Goal: Communication & Community: Share content

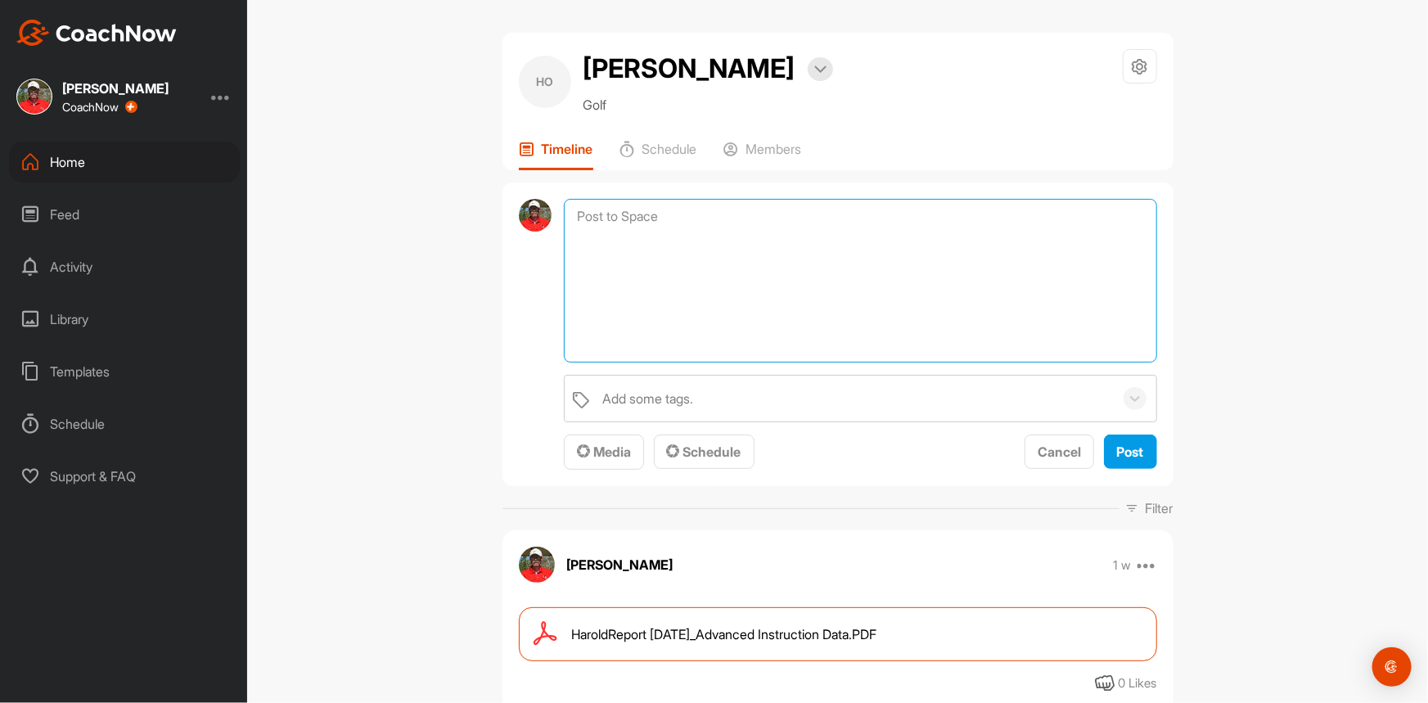
click at [592, 213] on textarea at bounding box center [860, 281] width 592 height 164
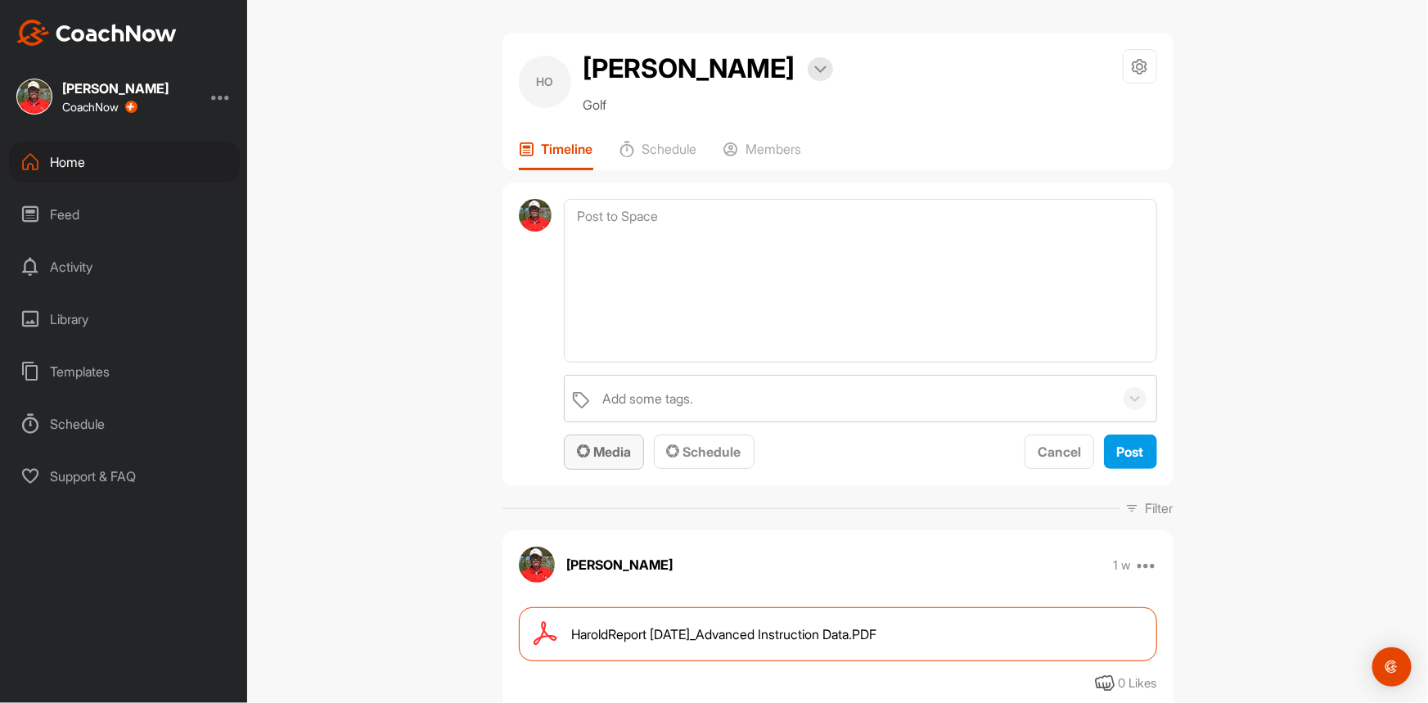
click at [606, 457] on span "Media" at bounding box center [604, 452] width 54 height 16
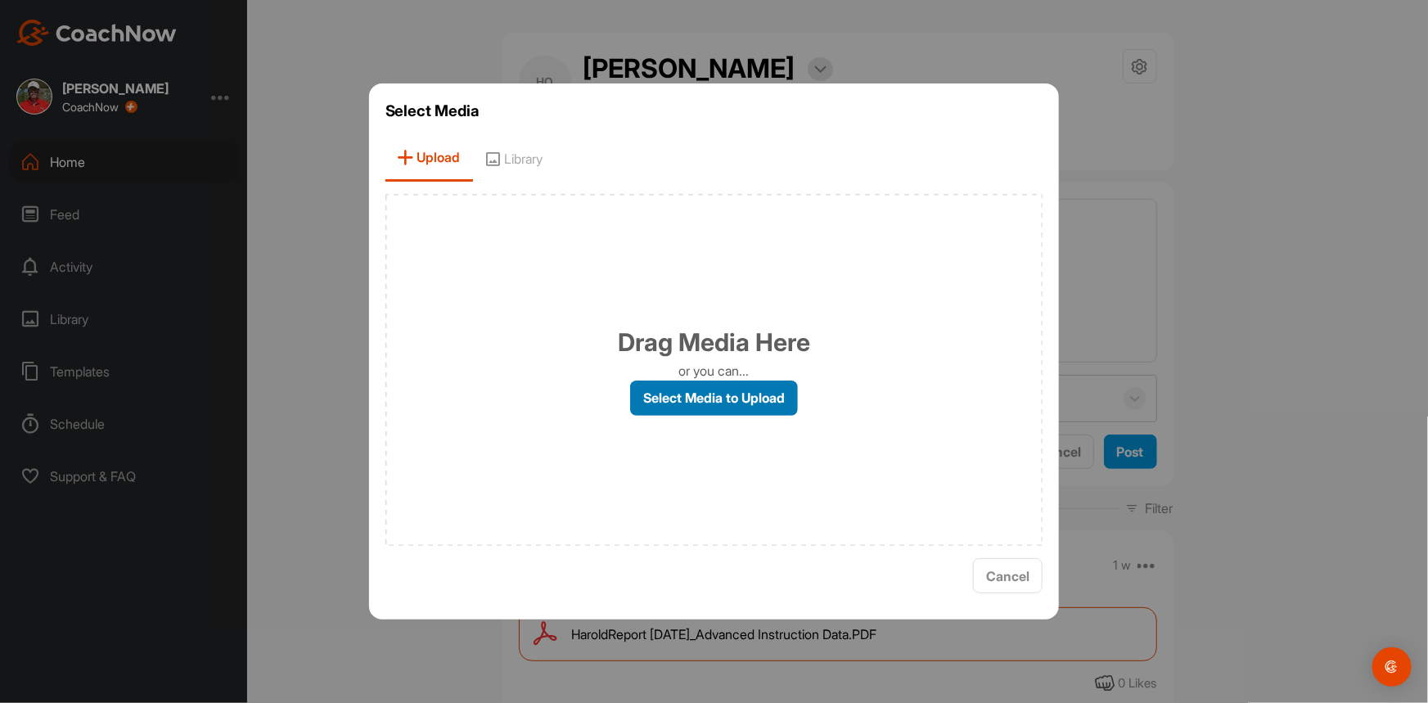
click at [685, 394] on label "Select Media to Upload" at bounding box center [714, 398] width 168 height 35
click at [0, 0] on input "Select Media to Upload" at bounding box center [0, 0] width 0 height 0
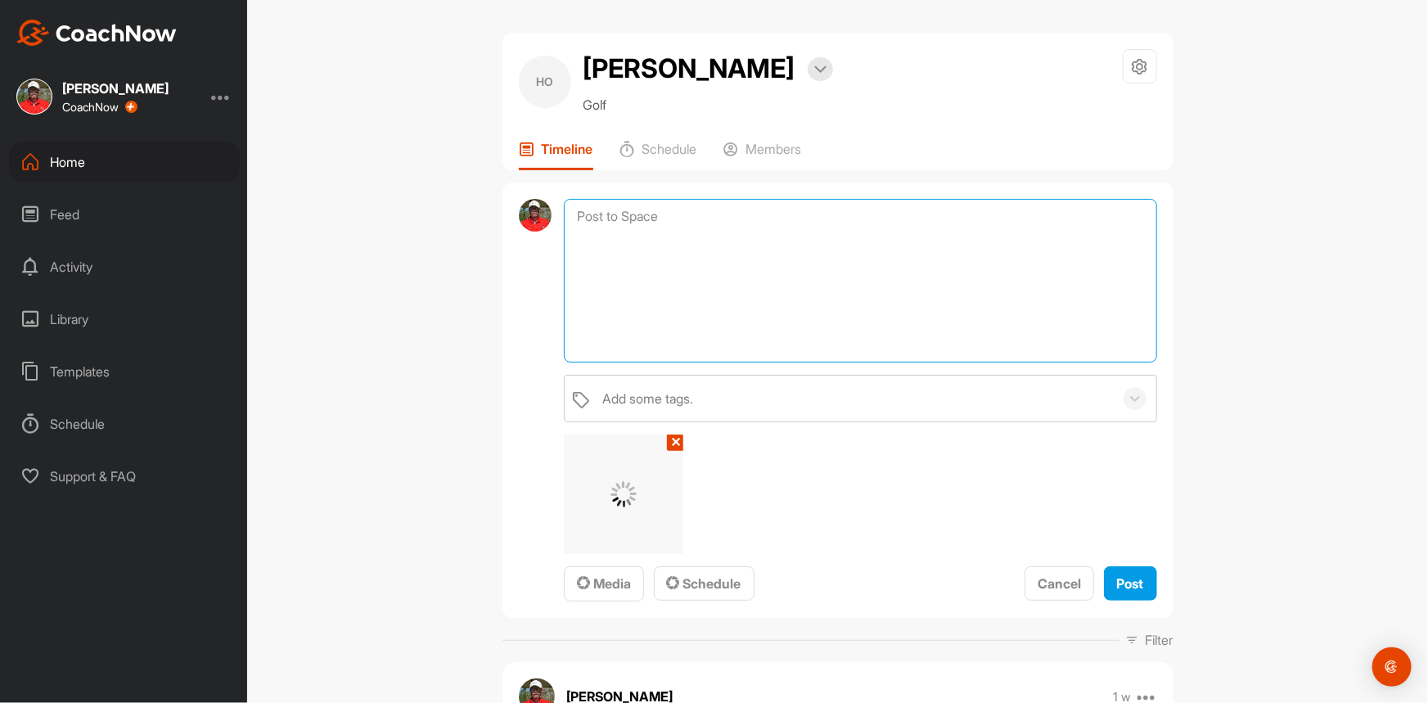
click at [658, 241] on textarea at bounding box center [860, 281] width 592 height 164
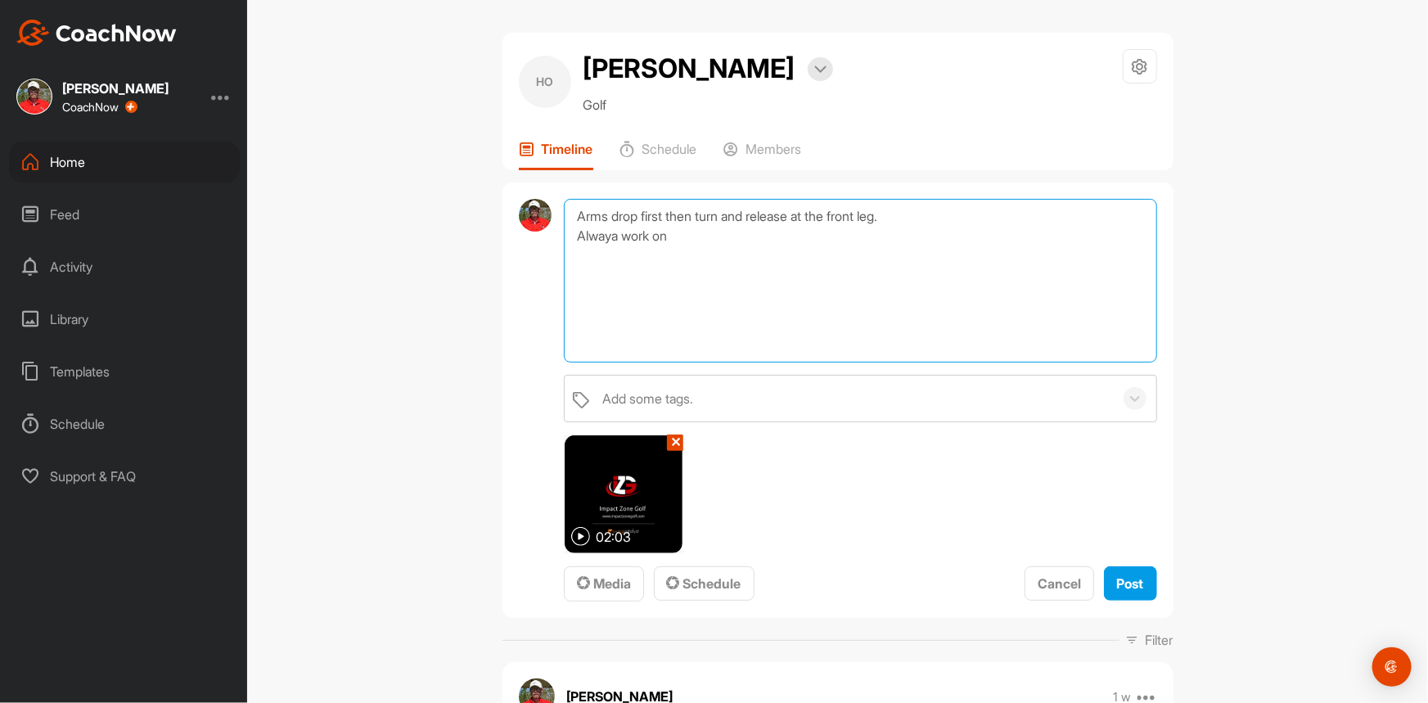
click at [617, 238] on textarea "Arms drop first then turn and release at the front leg. Alwaya work on" at bounding box center [860, 281] width 592 height 164
click at [718, 246] on textarea "Arms drop first then turn and release at the front leg. Always work on" at bounding box center [860, 281] width 592 height 164
type textarea "Arms drop first then turn and release at the front leg. Always work on hitting …"
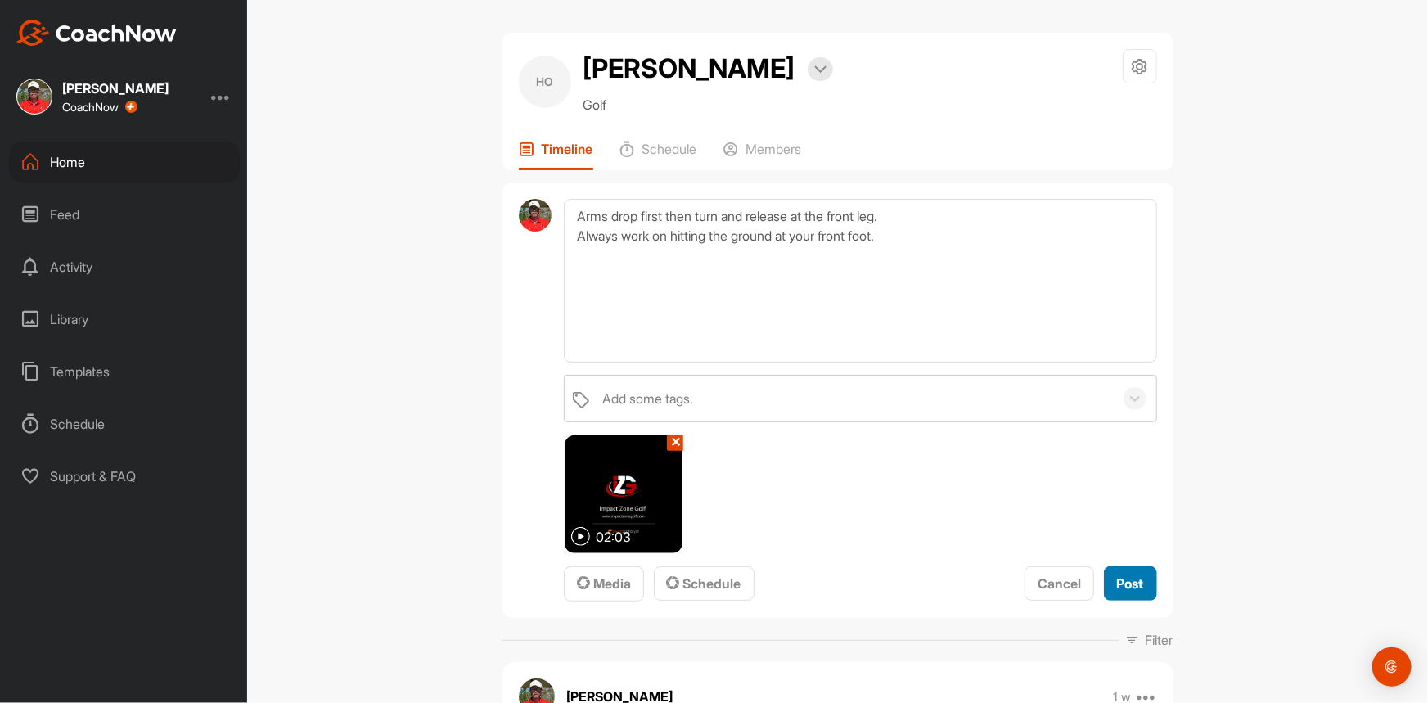
click at [1131, 588] on span "Post" at bounding box center [1130, 583] width 27 height 16
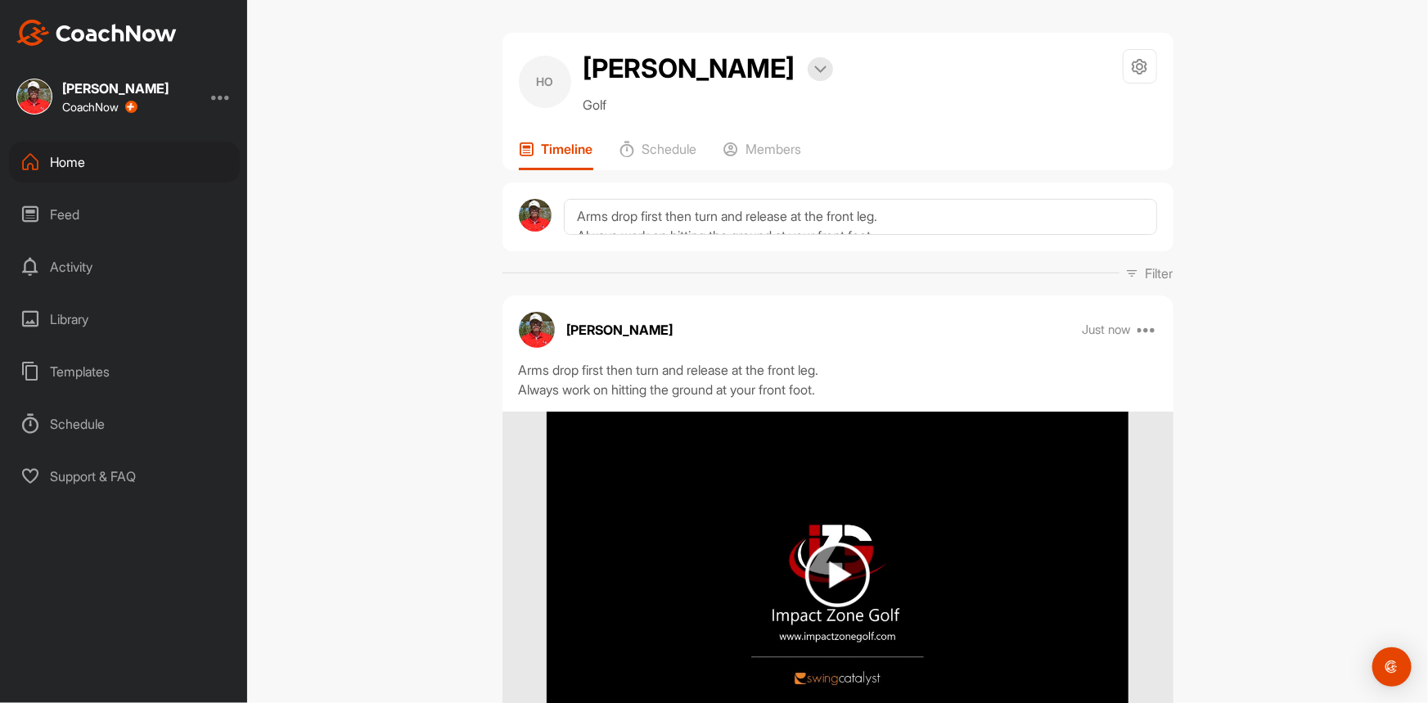
click at [442, 331] on div "HO [PERSON_NAME] Bookings Golf Space Settings Your Notifications Leave Space Ti…" at bounding box center [837, 351] width 1181 height 703
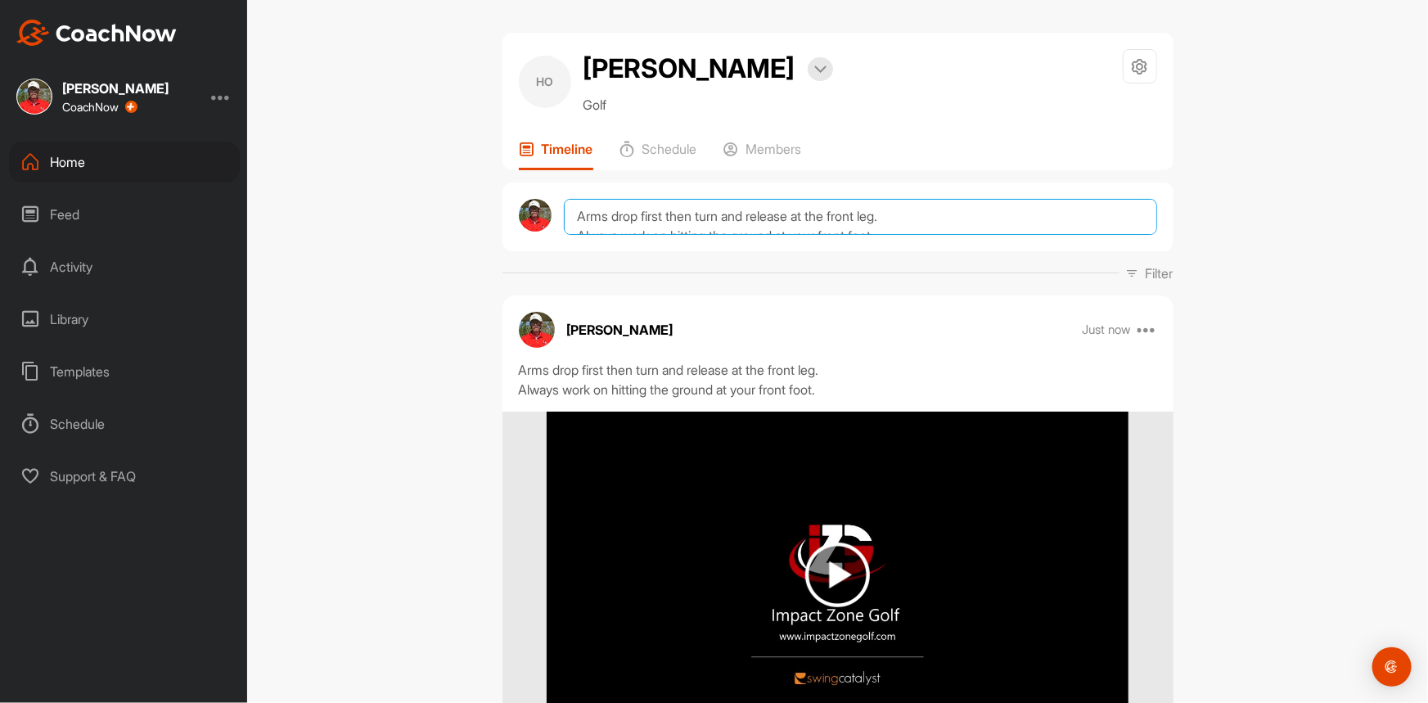
click at [574, 221] on textarea "Arms drop first then turn and release at the front leg. Always work on hitting …" at bounding box center [860, 217] width 592 height 36
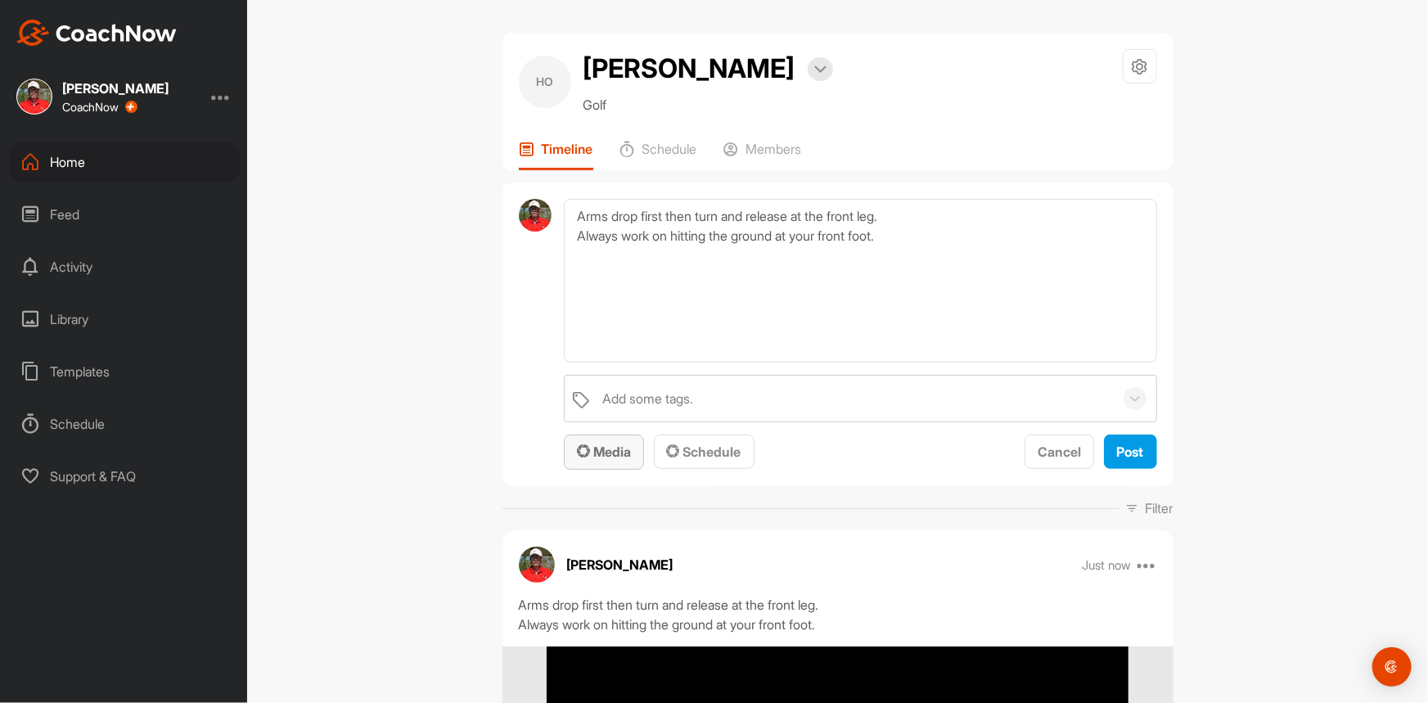
click at [594, 462] on button "Media" at bounding box center [604, 452] width 80 height 35
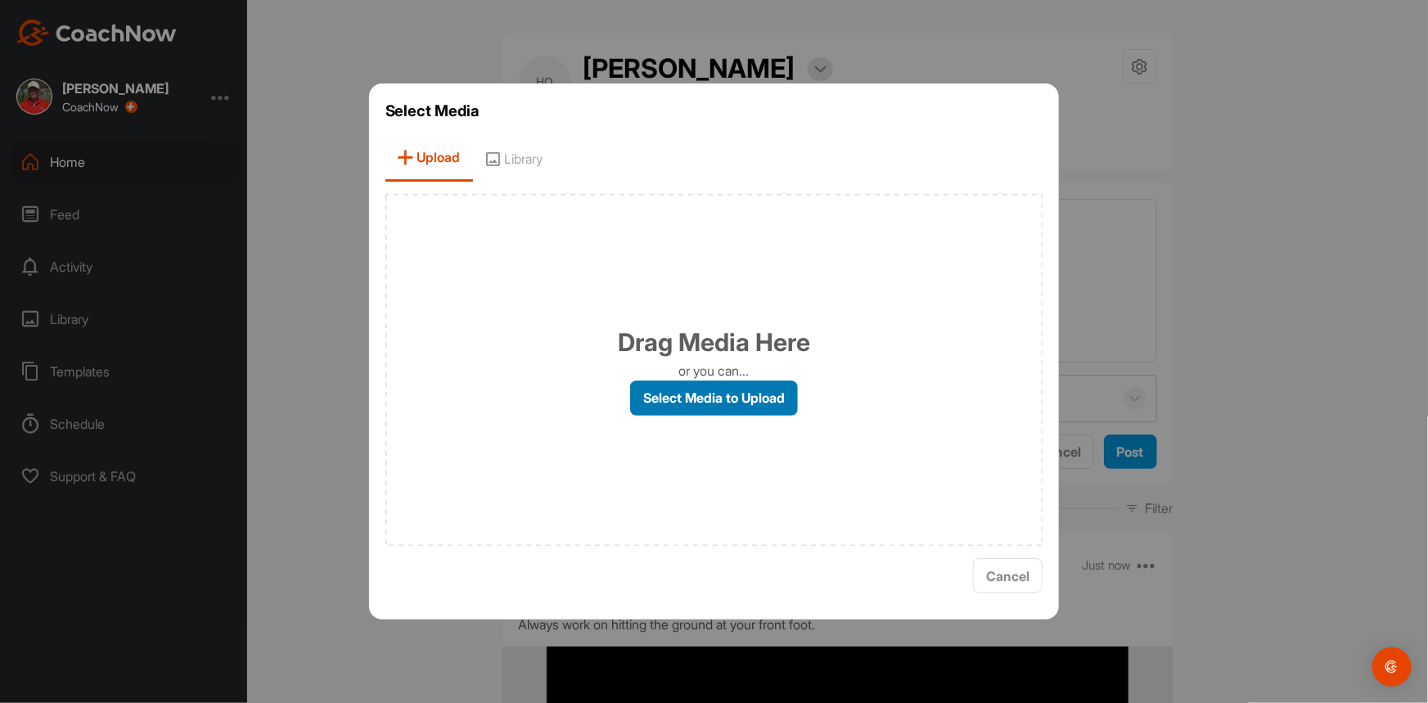
click at [702, 397] on label "Select Media to Upload" at bounding box center [714, 398] width 168 height 35
click at [0, 0] on input "Select Media to Upload" at bounding box center [0, 0] width 0 height 0
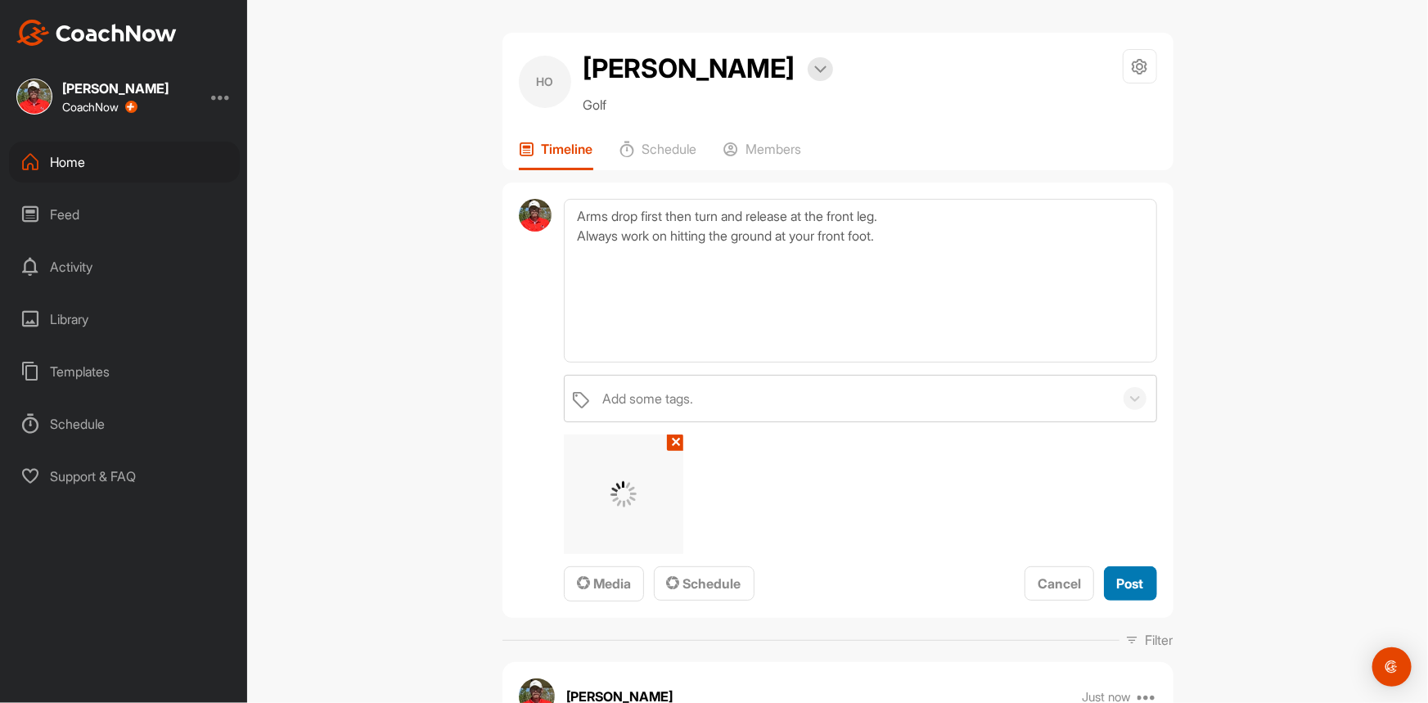
click at [1129, 579] on span "Post" at bounding box center [1130, 583] width 27 height 16
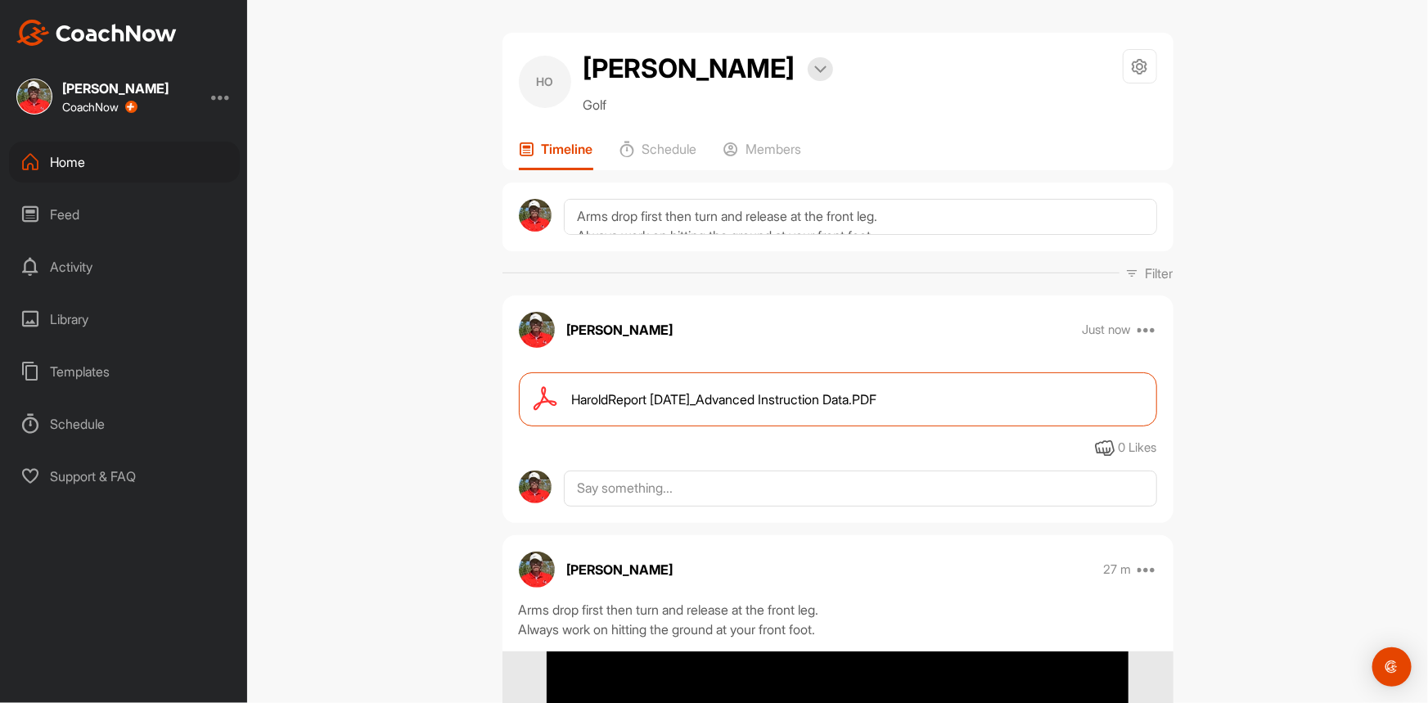
click at [442, 237] on div "HO [PERSON_NAME] Bookings Golf Space Settings Your Notifications Leave Space Ti…" at bounding box center [837, 351] width 1181 height 703
click at [54, 159] on div "Home" at bounding box center [124, 162] width 231 height 41
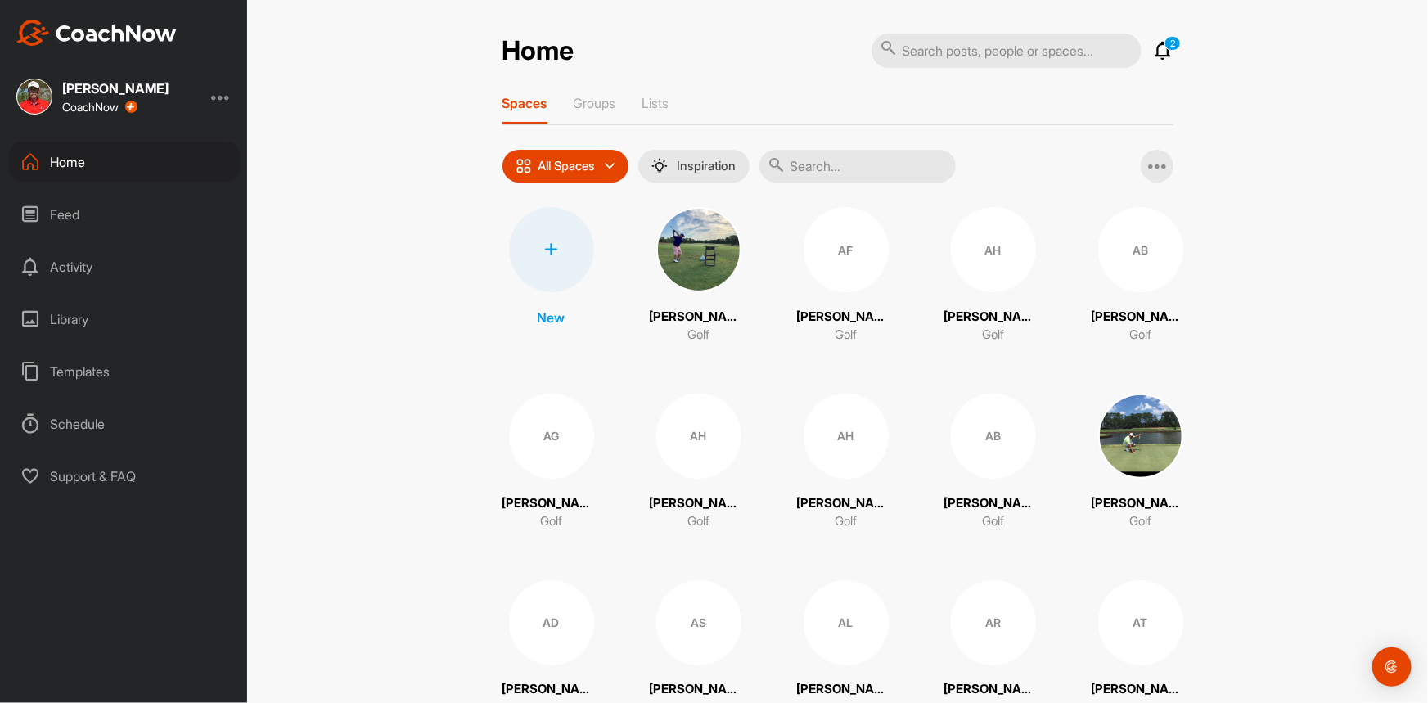
click at [935, 51] on input "text" at bounding box center [1007, 51] width 270 height 34
type input "[PERSON_NAME]"
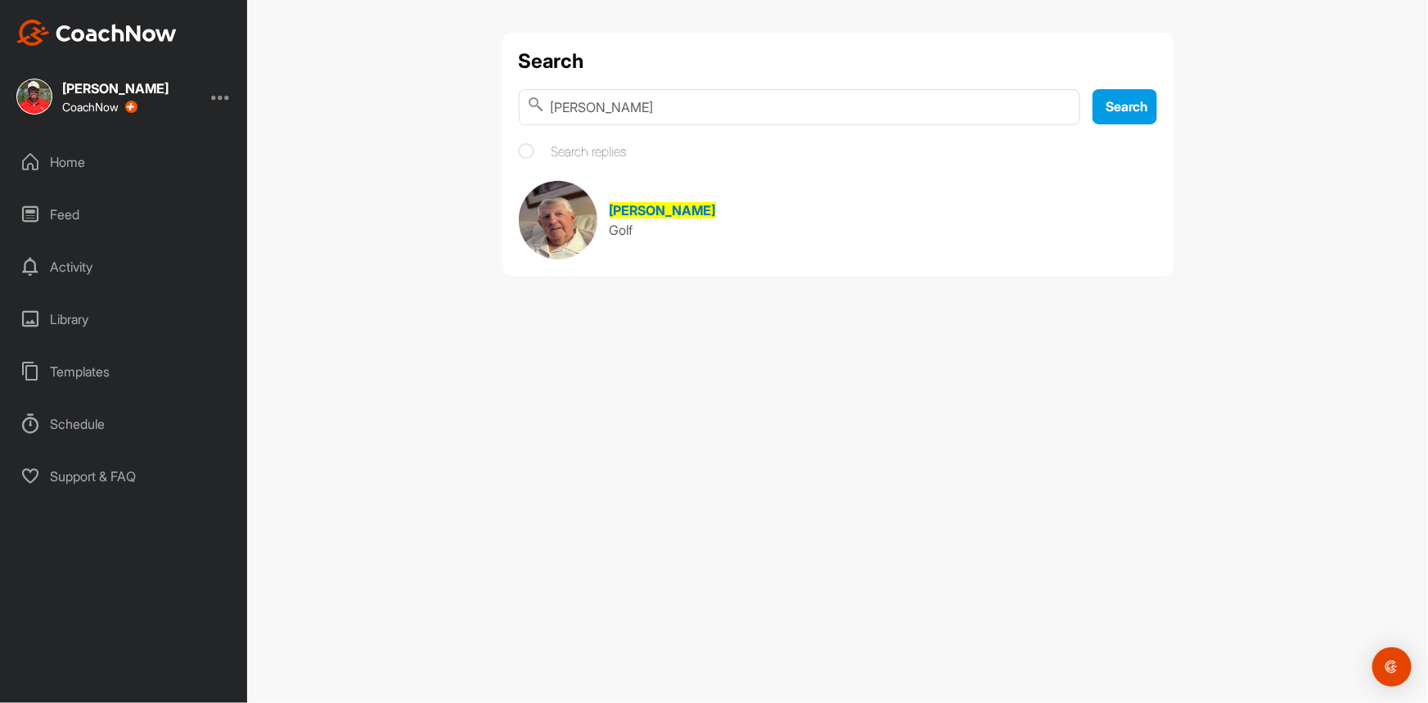
click at [646, 208] on span "[PERSON_NAME]" at bounding box center [663, 210] width 106 height 16
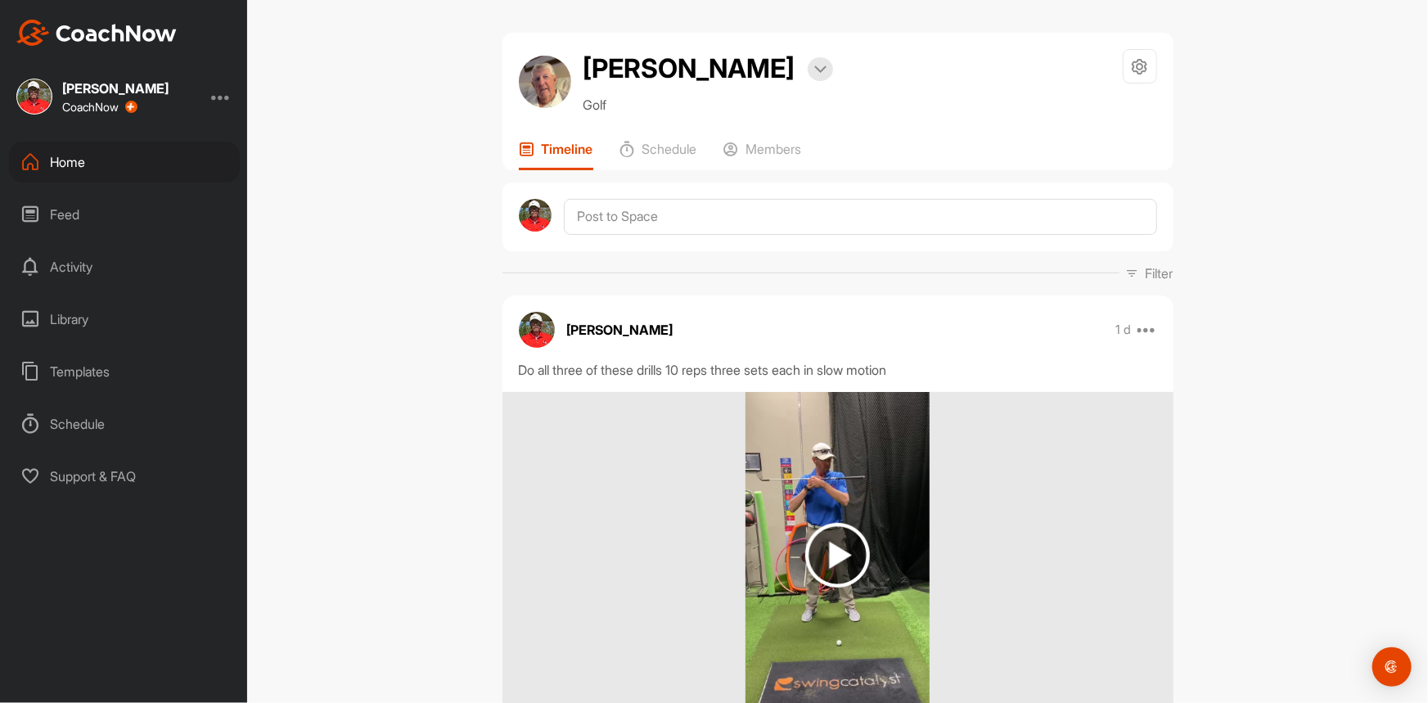
click at [409, 410] on div "[PERSON_NAME] Bookings Golf Space Settings Your Notifications Timeline Schedule…" at bounding box center [837, 351] width 1181 height 703
